Goal: Obtain resource: Download file/media

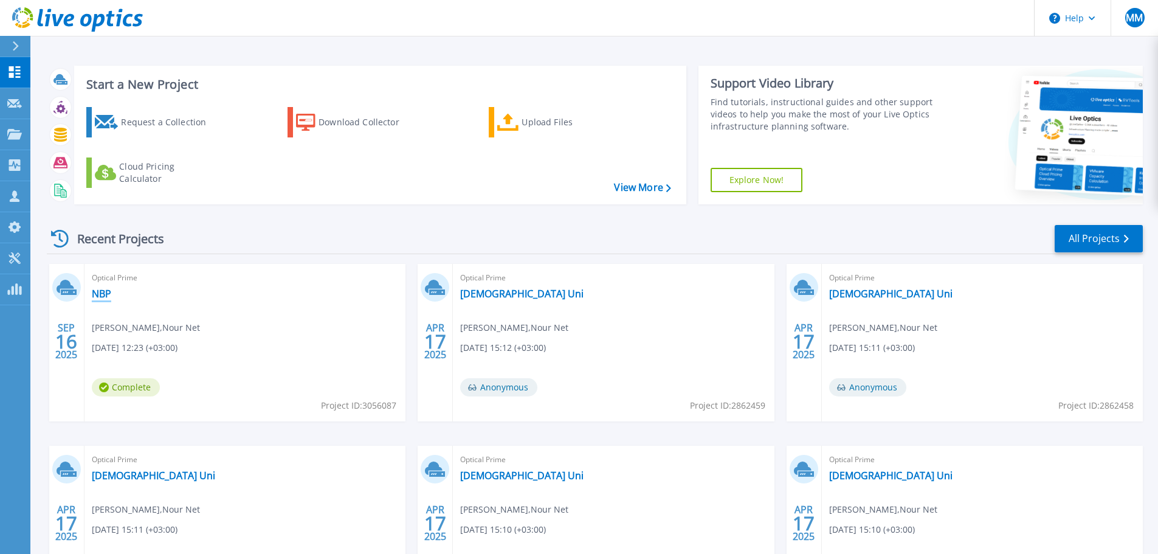
click at [103, 294] on link "NBP" at bounding box center [101, 294] width 19 height 12
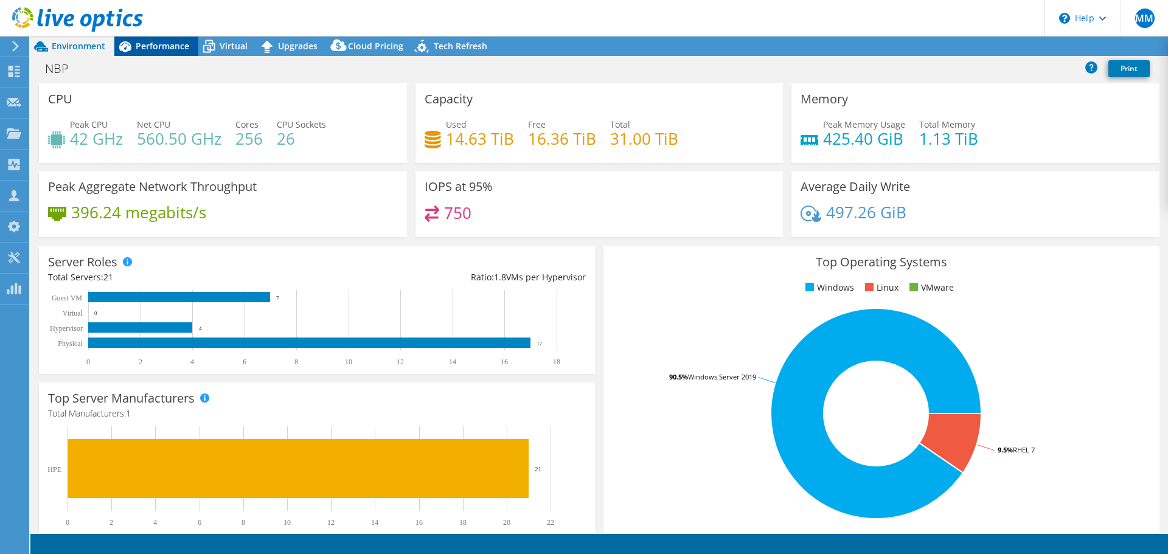
select select "USD"
click at [954, 46] on link "Reports" at bounding box center [962, 46] width 58 height 19
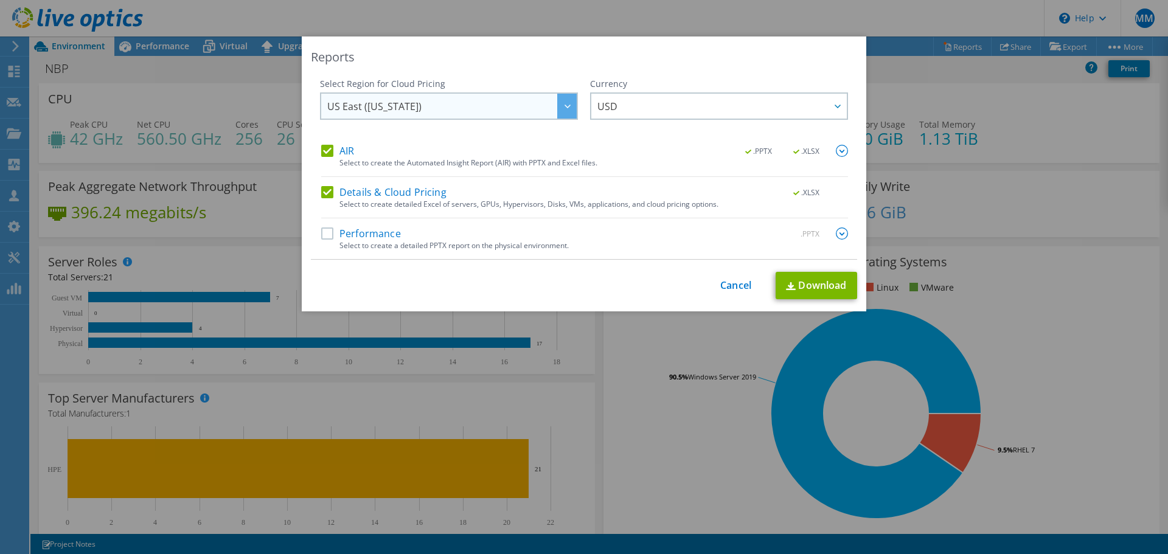
click at [511, 109] on span "US East (Virginia)" at bounding box center [451, 106] width 249 height 25
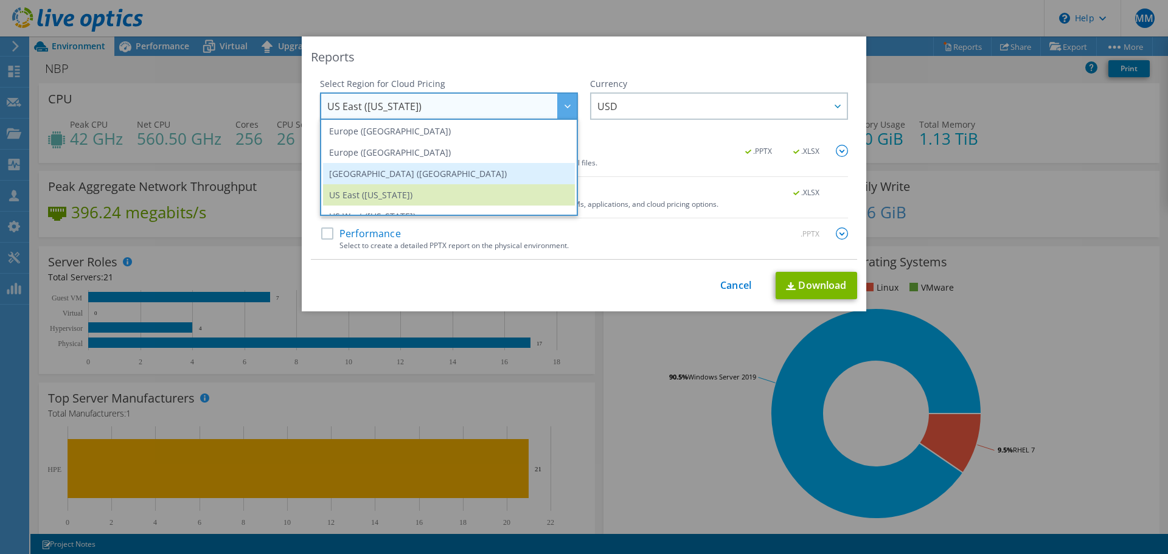
scroll to position [164, 0]
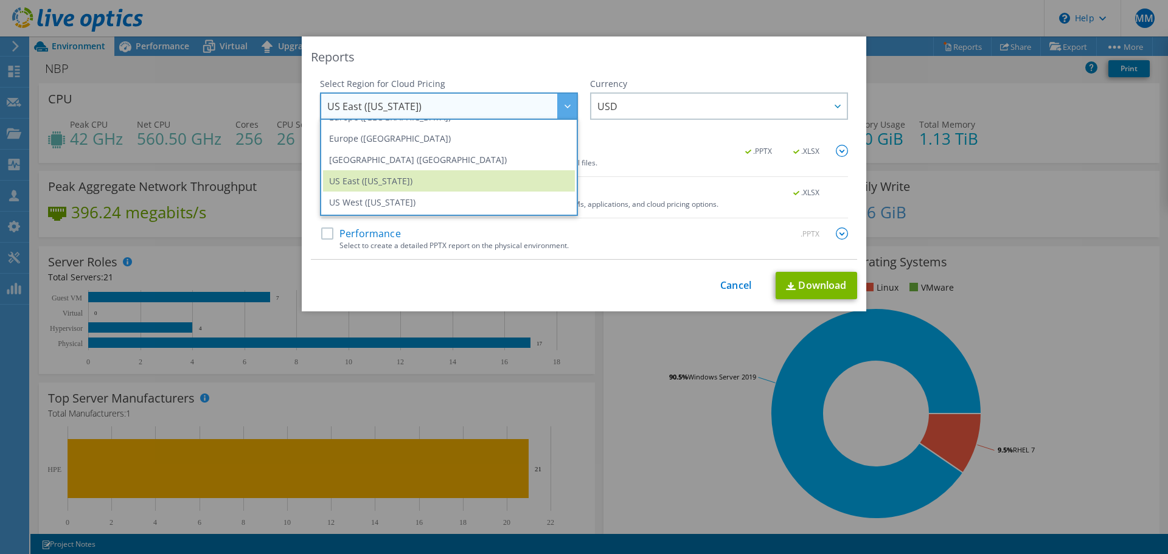
click at [476, 268] on div "Reports Select Region for Cloud Pricing Asia Pacific (Hong Kong) Asia Pacific (…" at bounding box center [584, 173] width 564 height 275
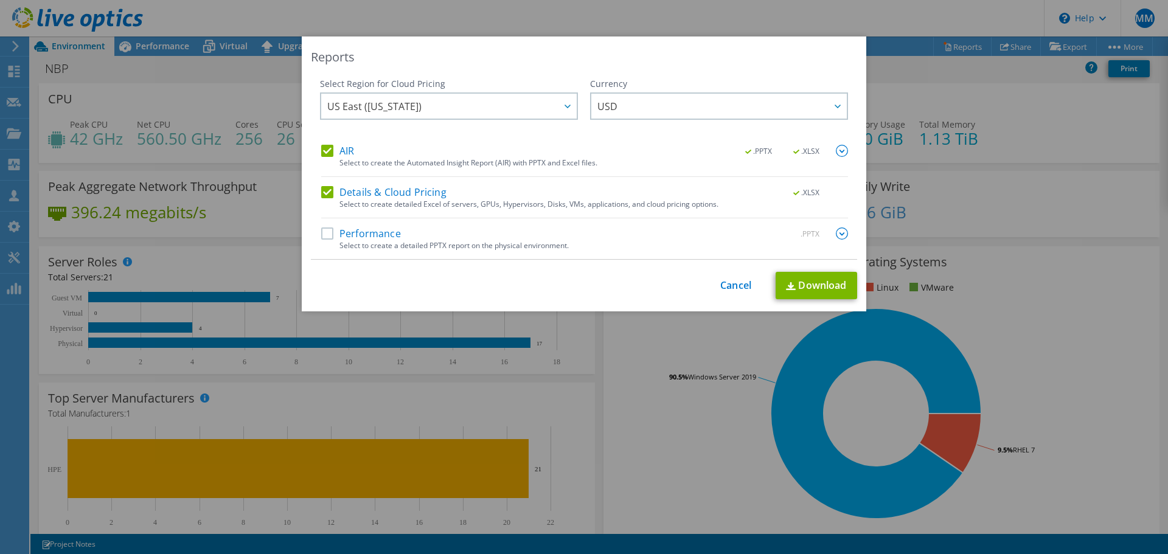
click at [391, 227] on label "Performance" at bounding box center [361, 233] width 80 height 12
click at [0, 0] on input "Performance" at bounding box center [0, 0] width 0 height 0
click at [629, 100] on span "USD" at bounding box center [721, 106] width 249 height 25
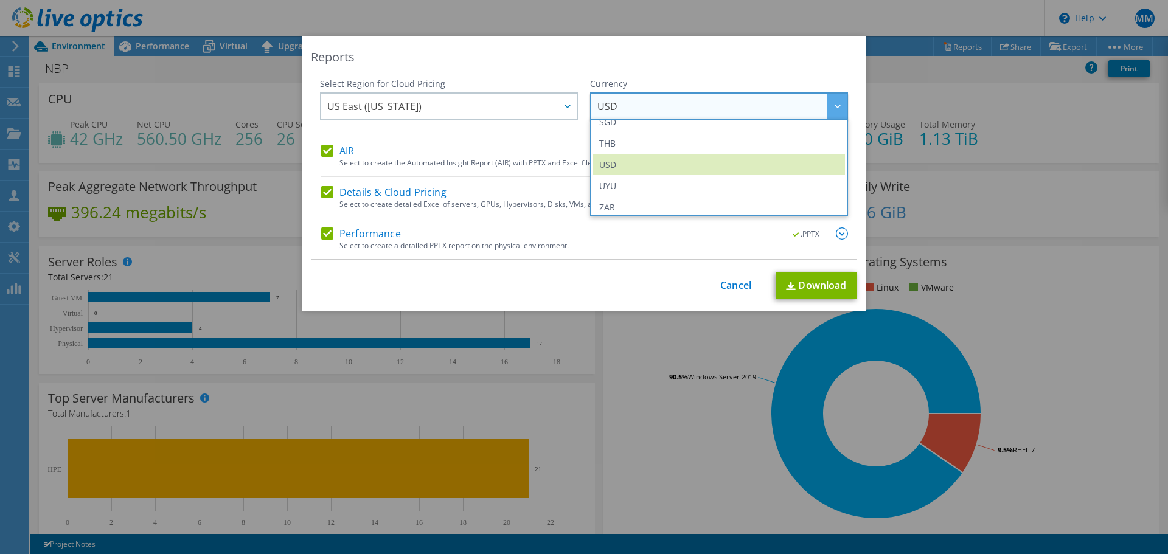
scroll to position [441, 0]
click at [603, 274] on div "This process may take a while, please wait... Cancel Download" at bounding box center [584, 285] width 546 height 27
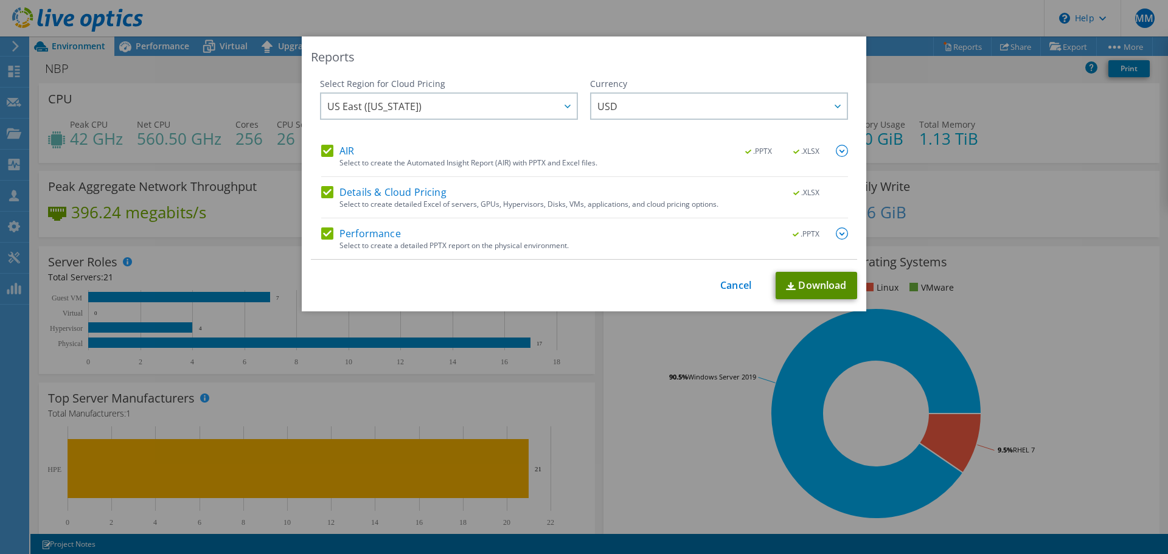
click at [826, 289] on link "Download" at bounding box center [815, 285] width 81 height 27
drag, startPoint x: 737, startPoint y: 287, endPoint x: 631, endPoint y: 254, distance: 110.8
click at [737, 287] on link "Cancel" at bounding box center [735, 286] width 31 height 12
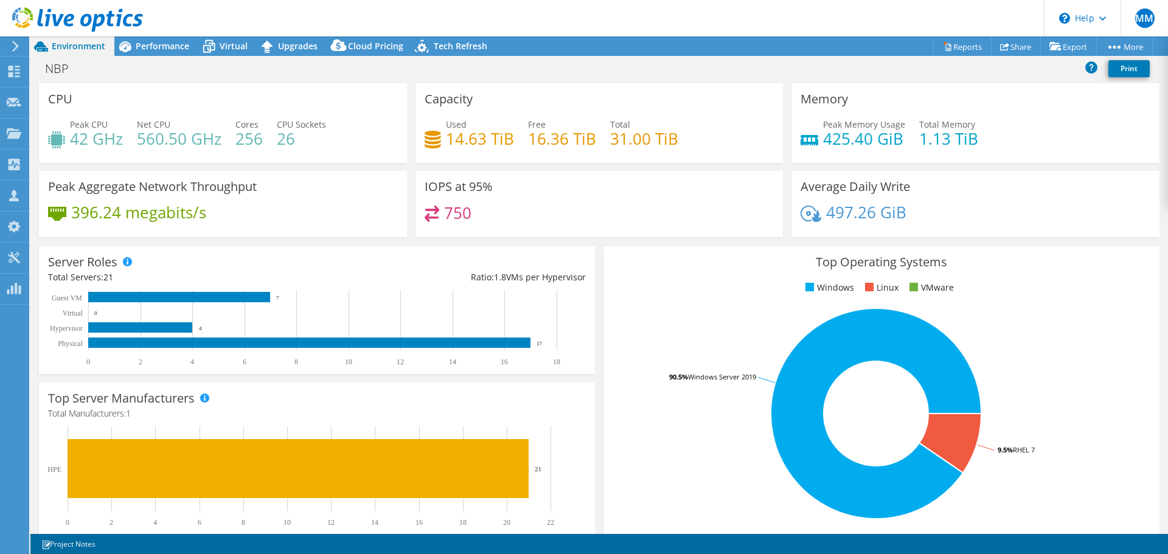
click at [151, 46] on span "Performance" at bounding box center [163, 46] width 54 height 12
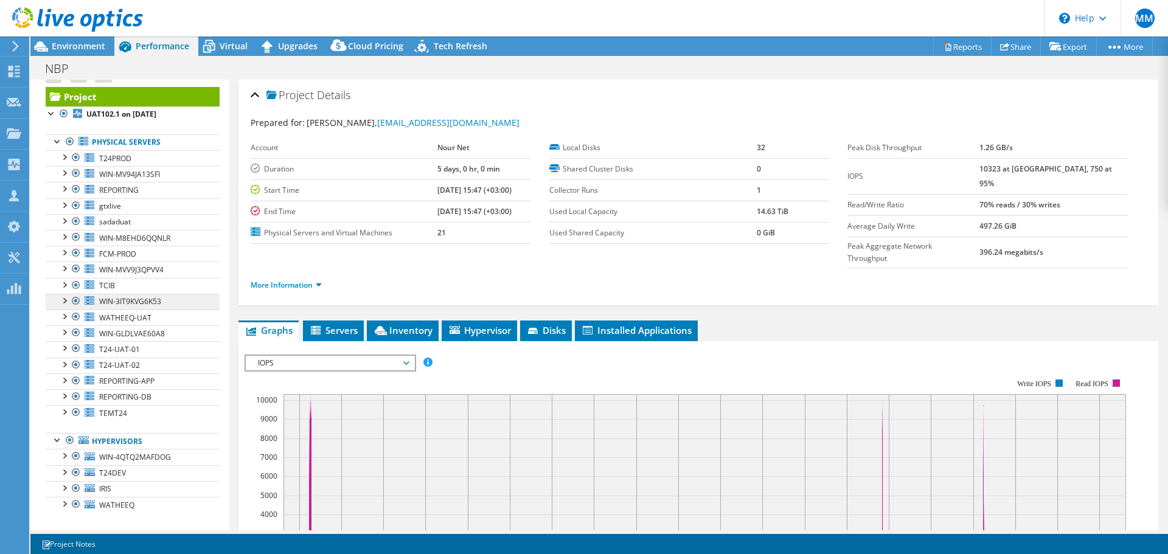
scroll to position [27, 0]
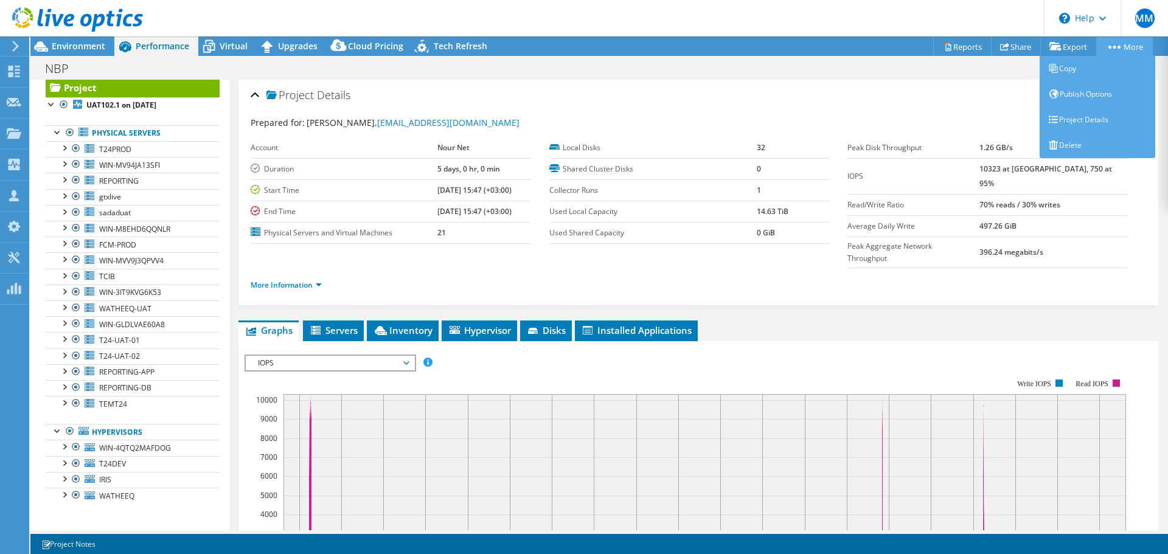
click at [1112, 44] on link "More" at bounding box center [1124, 46] width 57 height 19
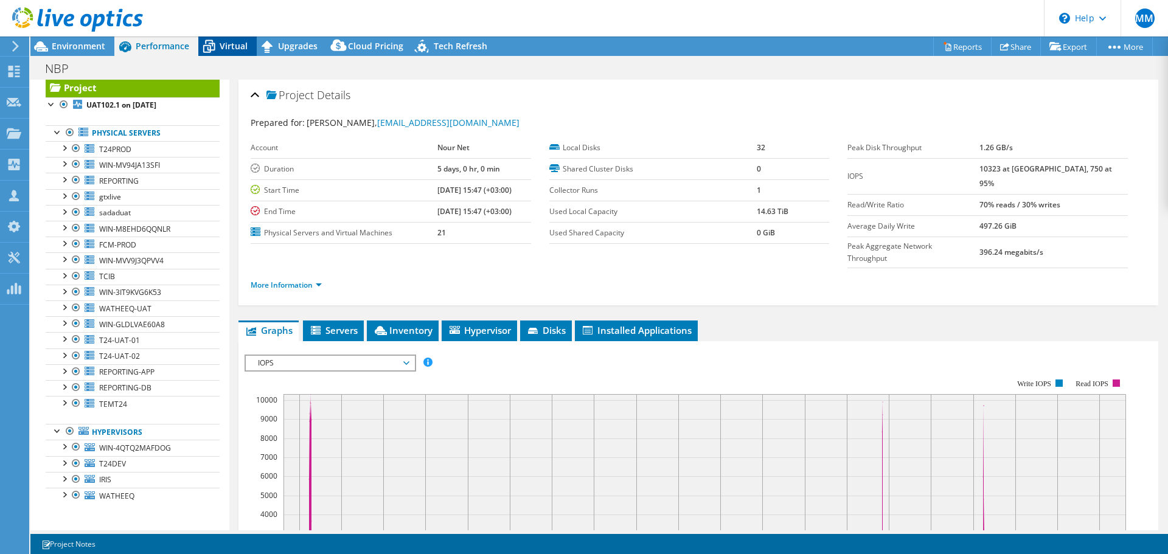
click at [224, 47] on span "Virtual" at bounding box center [234, 46] width 28 height 12
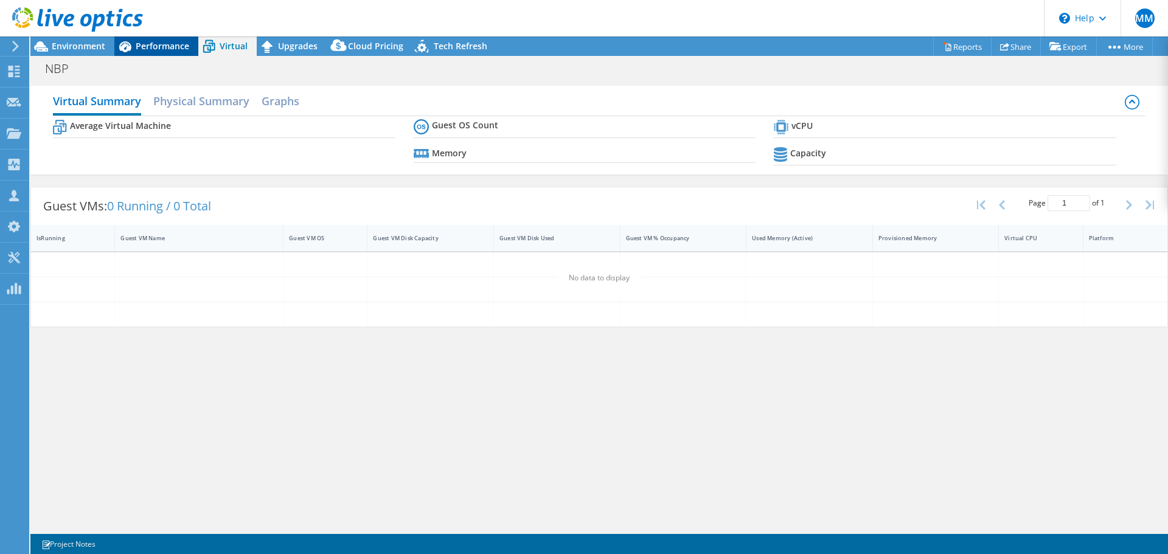
click at [153, 49] on span "Performance" at bounding box center [163, 46] width 54 height 12
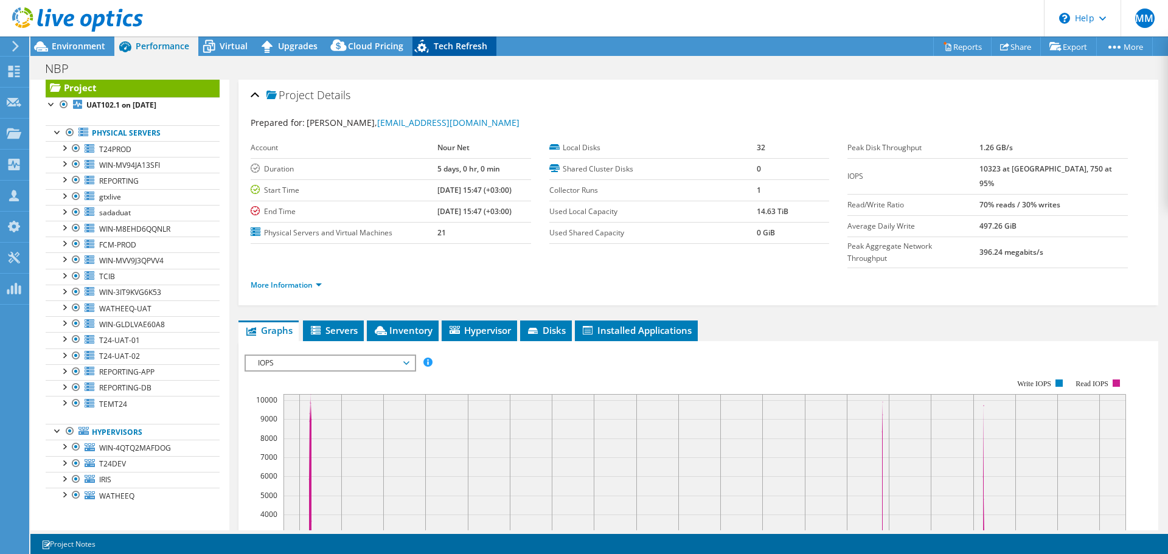
click at [480, 49] on span "Tech Refresh" at bounding box center [461, 46] width 54 height 12
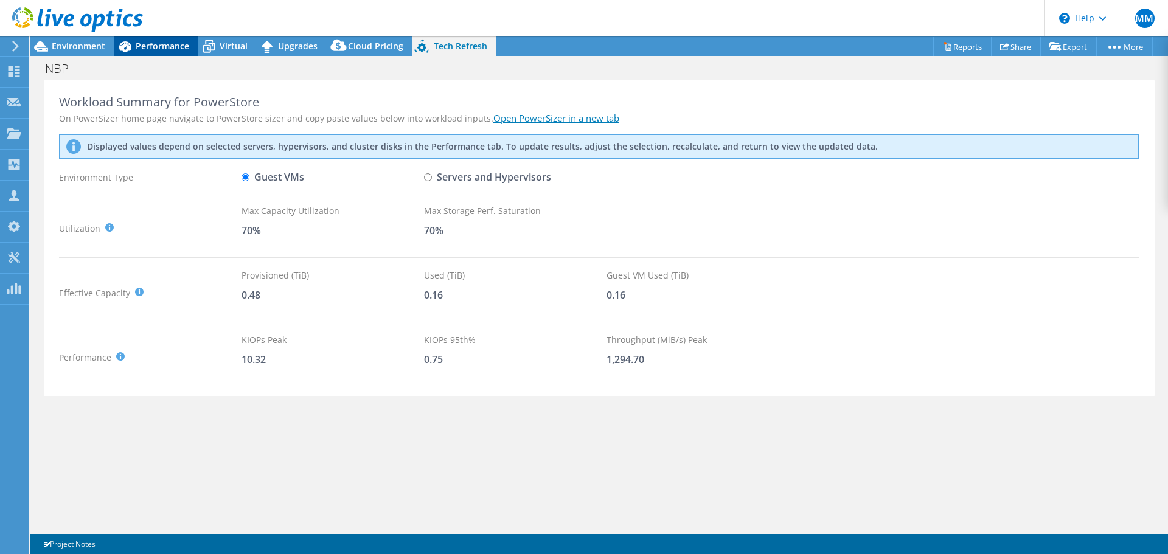
click at [161, 55] on div "Performance" at bounding box center [156, 45] width 84 height 19
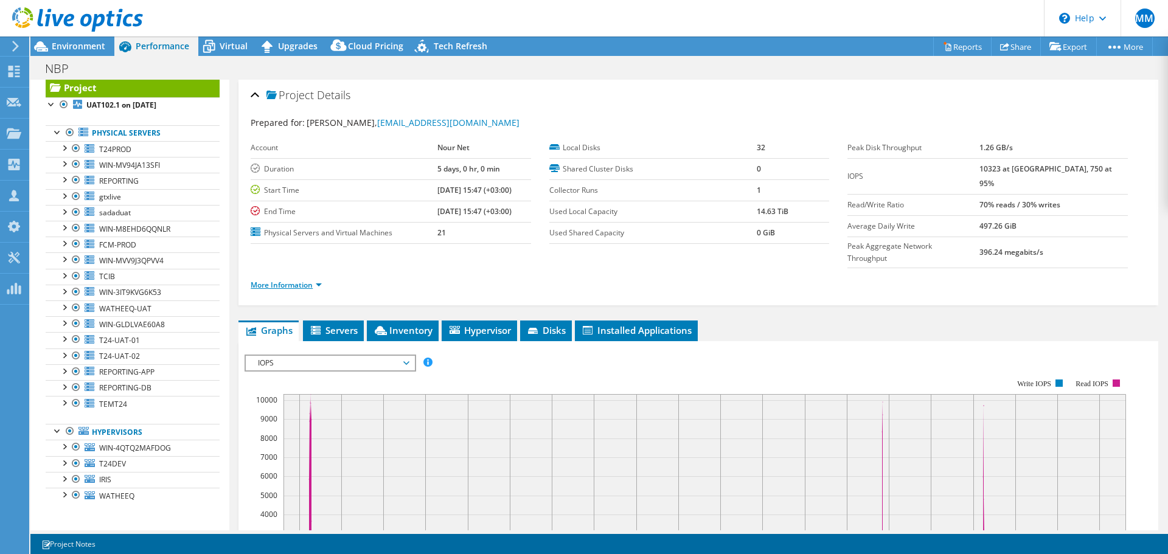
click at [319, 280] on link "More Information" at bounding box center [286, 285] width 71 height 10
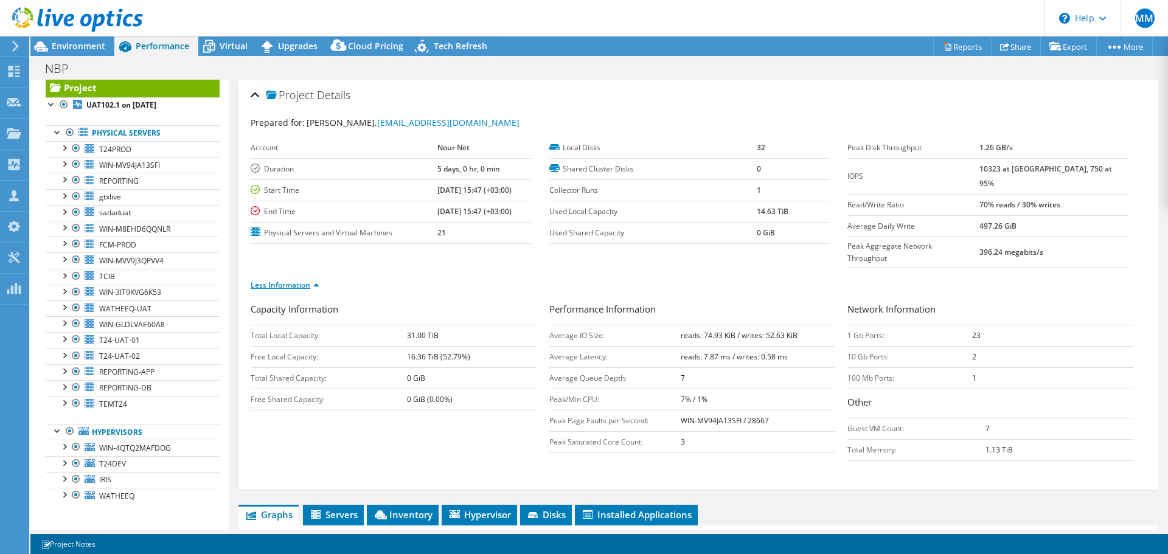
click at [317, 280] on link "Less Information" at bounding box center [285, 285] width 69 height 10
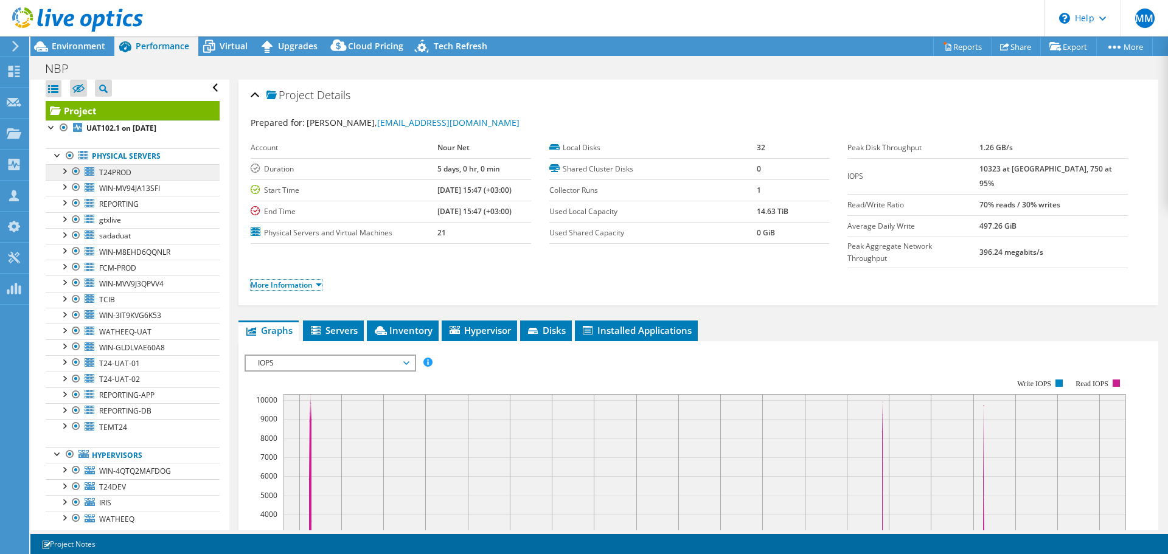
scroll to position [0, 0]
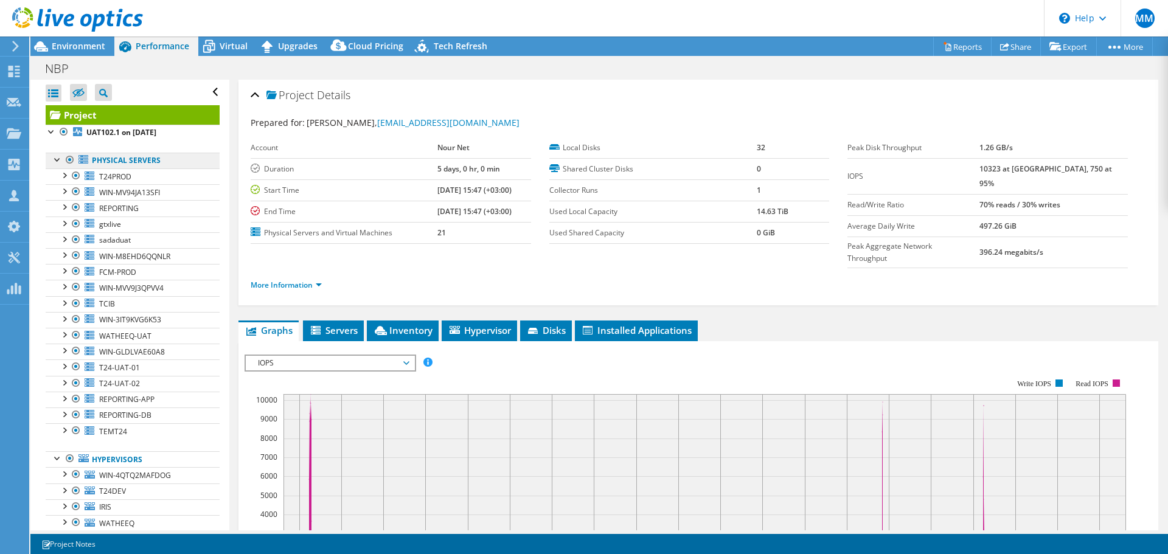
click at [127, 158] on link "Physical Servers" at bounding box center [133, 161] width 174 height 16
click at [87, 119] on link "Project" at bounding box center [133, 114] width 174 height 19
click at [202, 90] on div "Open All Close All Hide Excluded Nodes Project Tree Filter" at bounding box center [133, 93] width 174 height 26
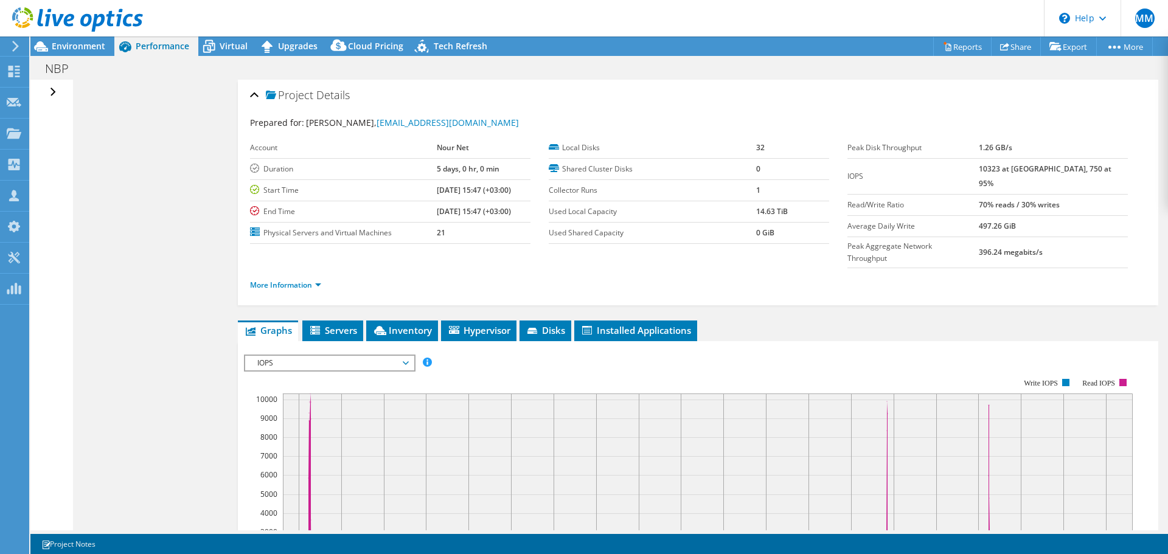
click at [55, 92] on div "Open All Close All Hide Excluded Nodes Project Tree Filter" at bounding box center [55, 93] width 18 height 26
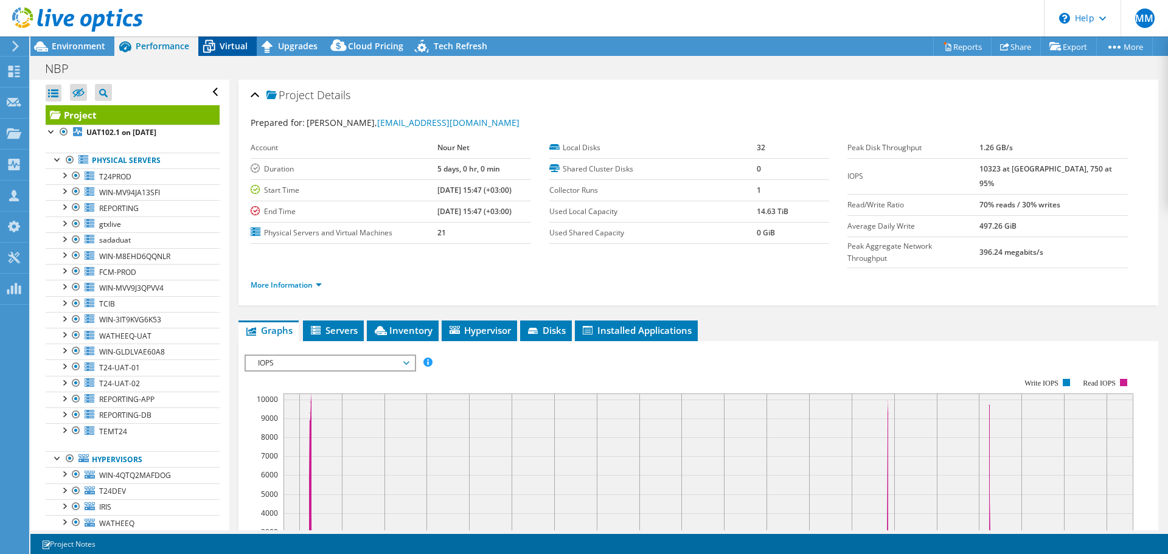
click at [224, 45] on span "Virtual" at bounding box center [234, 46] width 28 height 12
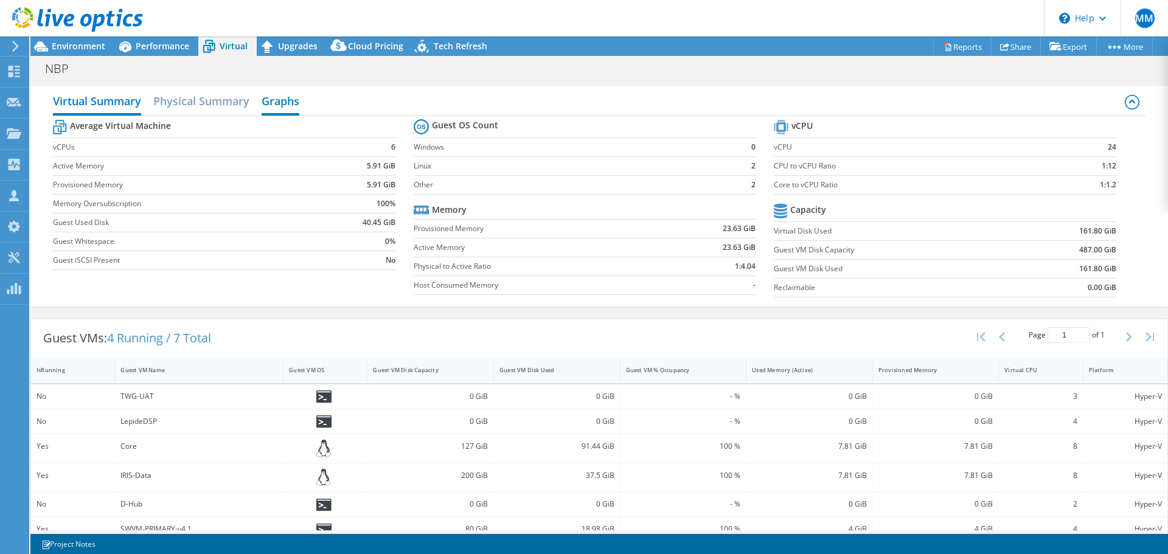
click at [285, 100] on h2 "Graphs" at bounding box center [280, 102] width 38 height 27
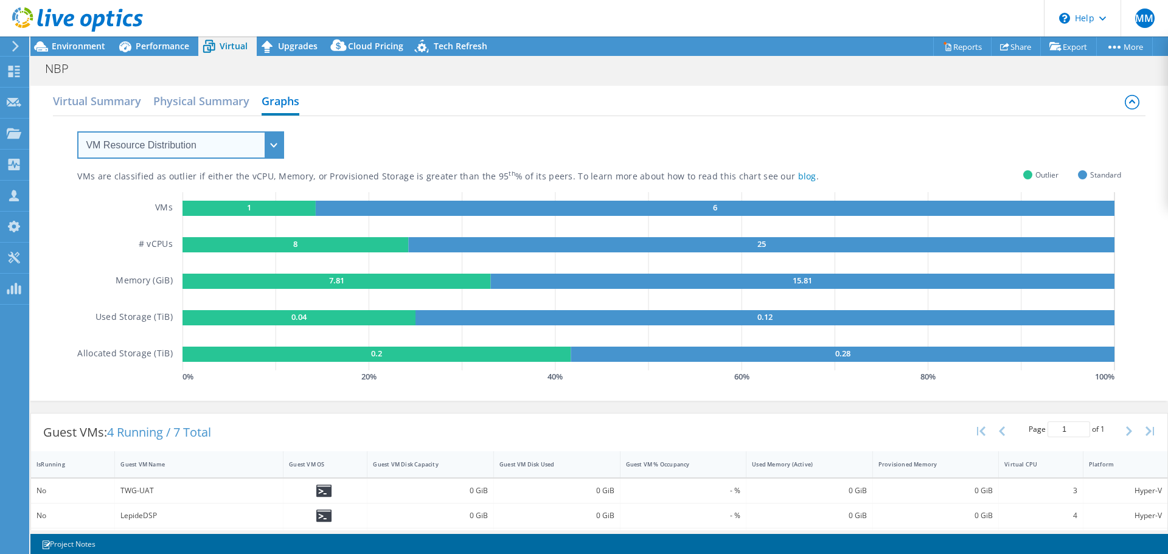
click at [243, 153] on select "VM Resource Distribution Provisioning Contrast Over Provisioning" at bounding box center [180, 144] width 207 height 27
click at [351, 132] on div "VMs are classified as outlier if either the vCPU, Memory, or Provisioned Storag…" at bounding box center [598, 250] width 1043 height 269
click at [107, 101] on h2 "Virtual Summary" at bounding box center [97, 102] width 88 height 27
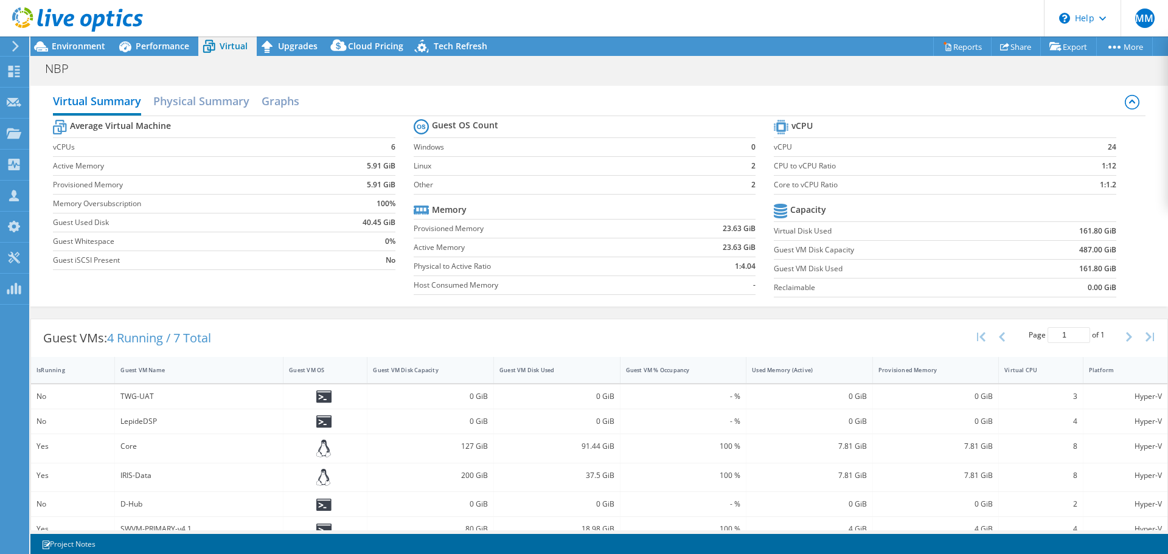
click at [154, 33] on header "MM Channel Partner Musab Mattar musab@nour.net.sa Nour Net My Profile Log Out \…" at bounding box center [584, 18] width 1168 height 36
click at [159, 43] on span "Performance" at bounding box center [163, 46] width 54 height 12
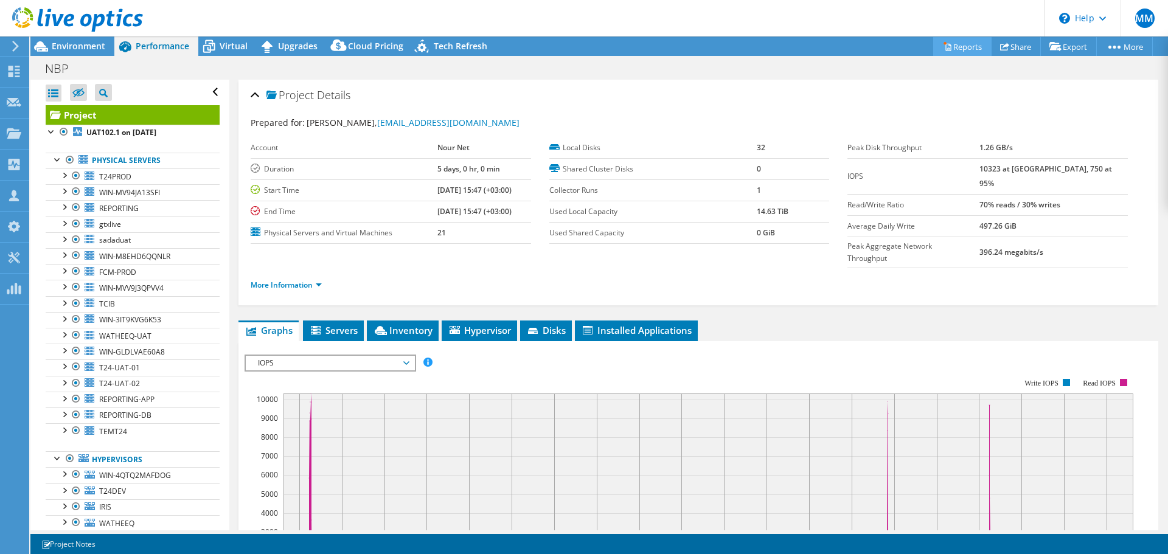
click at [958, 41] on link "Reports" at bounding box center [962, 46] width 58 height 19
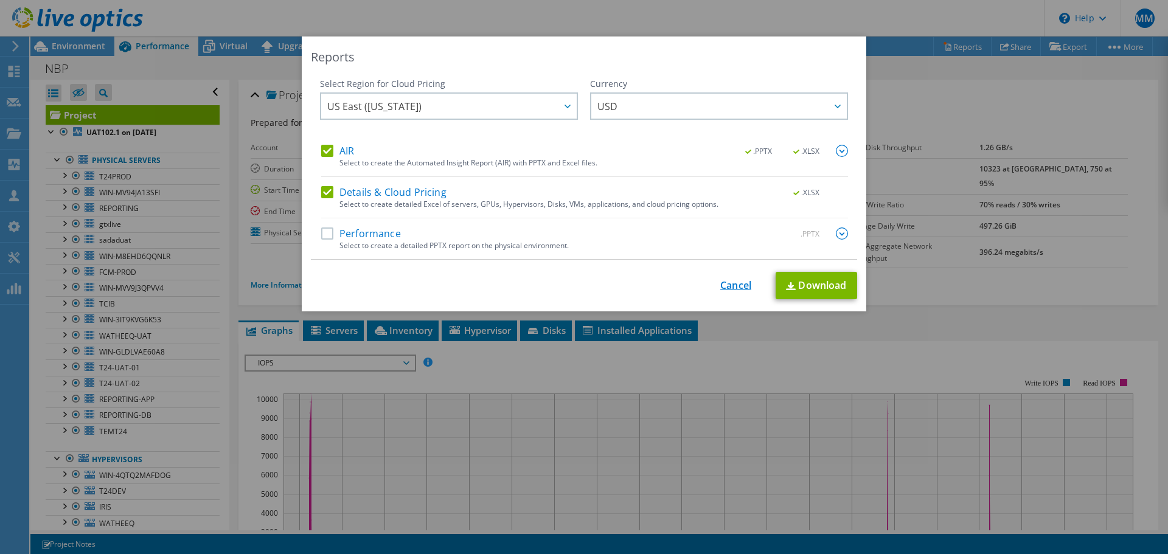
click at [728, 288] on link "Cancel" at bounding box center [735, 286] width 31 height 12
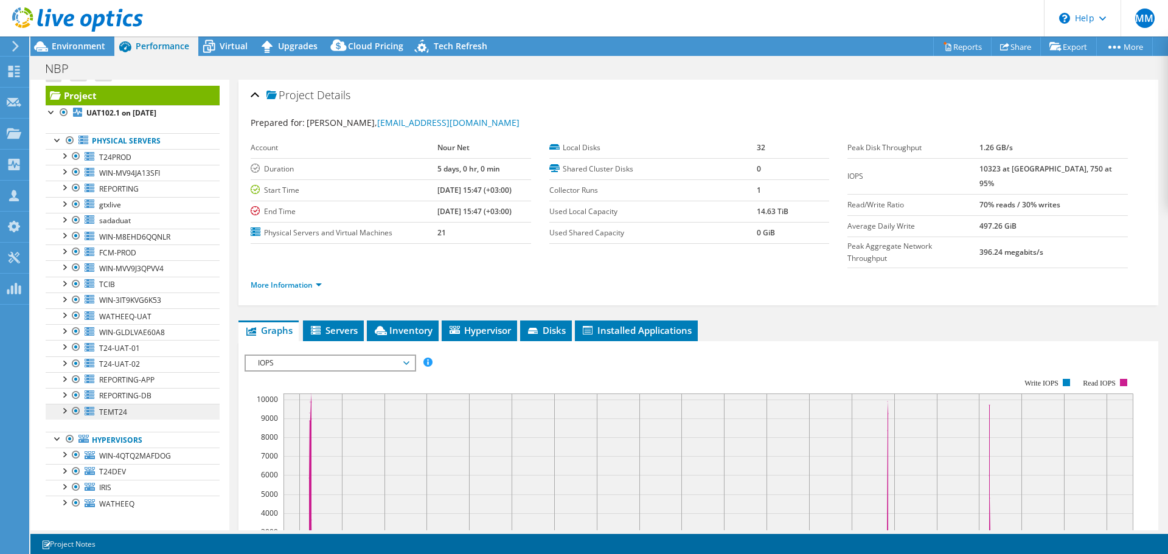
scroll to position [27, 0]
